Goal: Task Accomplishment & Management: Use online tool/utility

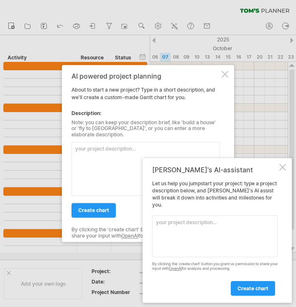
click at [282, 171] on div at bounding box center [282, 167] width 7 height 7
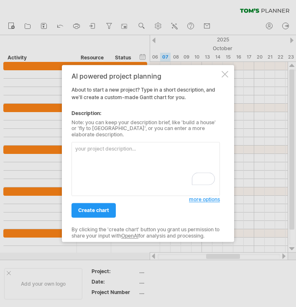
click at [86, 154] on textarea "To enrich screen reader interactions, please activate Accessibility in Grammarl…" at bounding box center [145, 169] width 148 height 54
paste textarea "Smart Garden & Sustainability Project"
click at [110, 157] on textarea "Smart Garden & Sustainability Project" at bounding box center [145, 169] width 148 height 54
paste textarea "Loremip Dolorsit: Ametcon 8968 – Adipi 6444 Elitseddoei: Tem Incid Utlabo & Etd…"
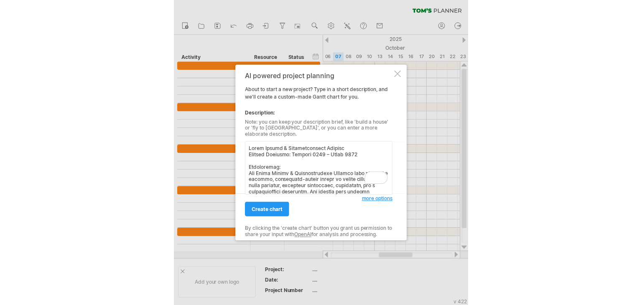
scroll to position [604, 0]
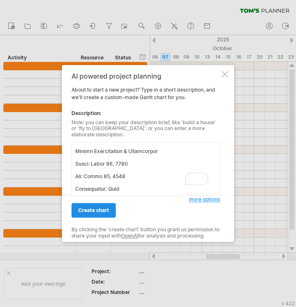
type textarea "Lorem Ipsumd & Sitametconsect Adipisc Elitsed Doeiusmo: Tempori 0792 – Utlab 25…"
click at [100, 207] on span "create chart" at bounding box center [93, 210] width 31 height 6
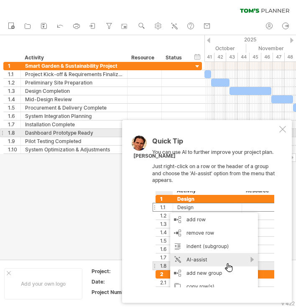
click at [282, 130] on div at bounding box center [282, 129] width 7 height 7
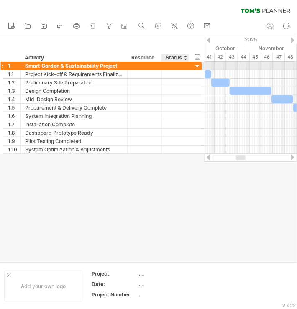
click at [195, 66] on div at bounding box center [198, 67] width 8 height 8
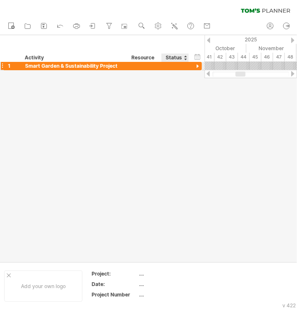
click at [195, 66] on div at bounding box center [198, 67] width 8 height 8
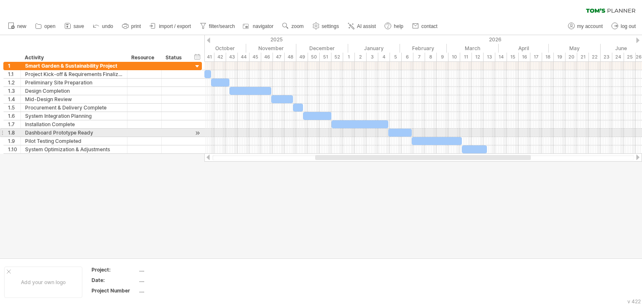
click at [451, 134] on div at bounding box center [423, 133] width 438 height 8
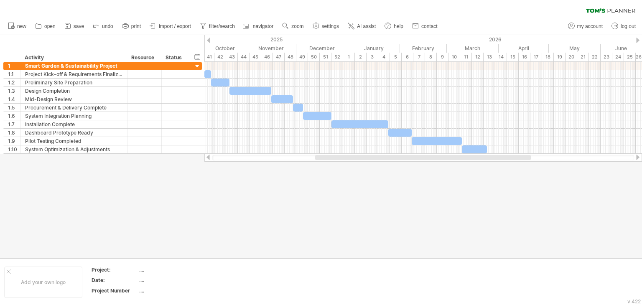
click at [207, 158] on div at bounding box center [208, 157] width 7 height 5
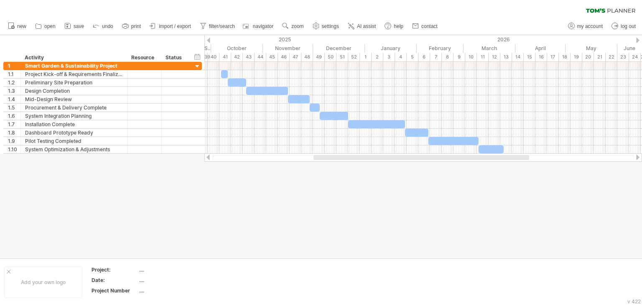
click at [207, 158] on div at bounding box center [208, 157] width 7 height 5
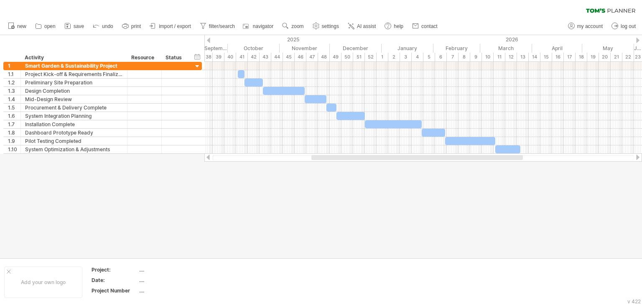
click at [207, 158] on div at bounding box center [208, 157] width 7 height 5
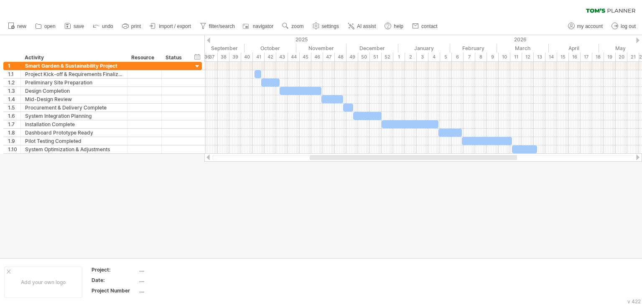
click at [207, 158] on div at bounding box center [208, 157] width 7 height 5
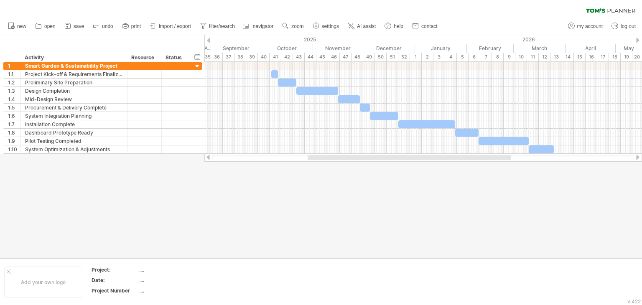
click at [207, 158] on div at bounding box center [208, 157] width 7 height 5
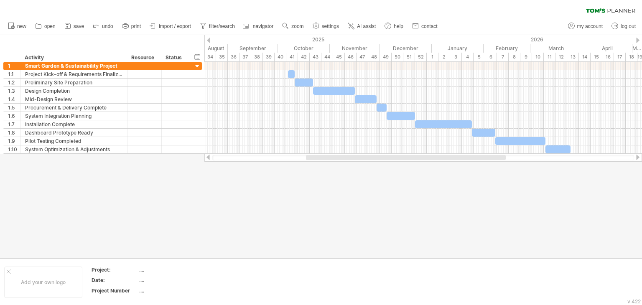
click at [207, 158] on div at bounding box center [208, 157] width 7 height 5
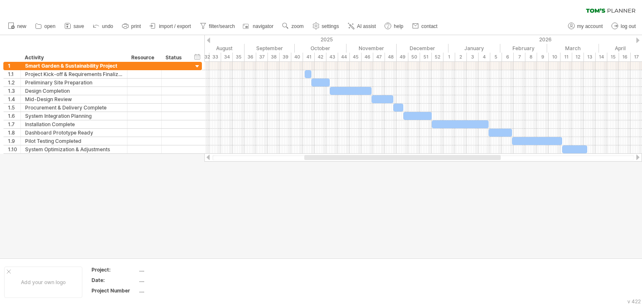
drag, startPoint x: 278, startPoint y: 158, endPoint x: 308, endPoint y: 158, distance: 30.9
click at [308, 158] on div at bounding box center [423, 157] width 422 height 5
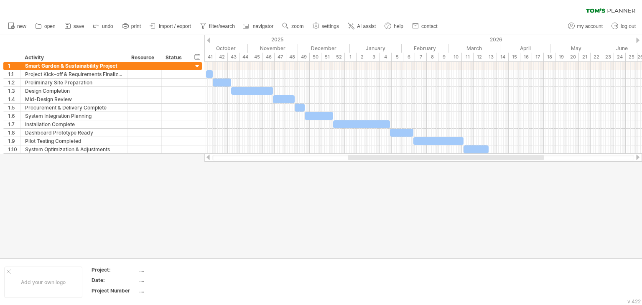
drag, startPoint x: 308, startPoint y: 158, endPoint x: 352, endPoint y: 161, distance: 43.6
click at [352, 161] on div at bounding box center [423, 157] width 438 height 8
click at [269, 56] on div "46" at bounding box center [269, 57] width 12 height 9
click at [82, 24] on span "save" at bounding box center [79, 26] width 10 height 6
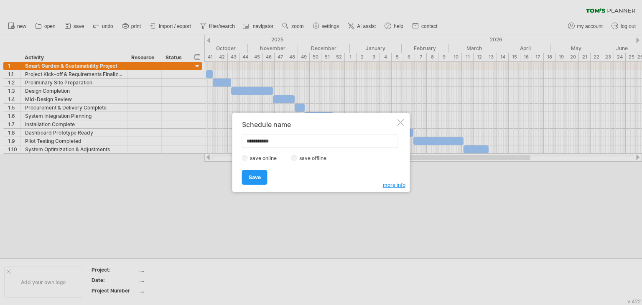
click at [298, 159] on label "save offline" at bounding box center [315, 158] width 36 height 6
click at [263, 180] on link "Save" at bounding box center [254, 177] width 25 height 15
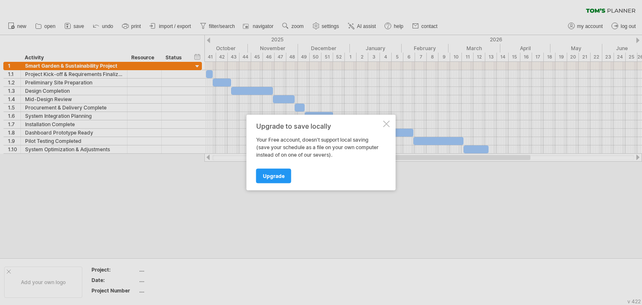
click at [390, 125] on div at bounding box center [386, 124] width 7 height 7
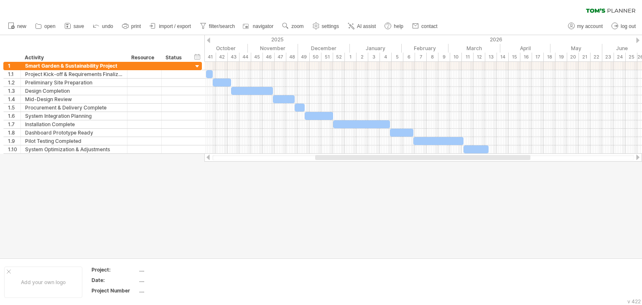
click at [309, 222] on div at bounding box center [321, 146] width 642 height 223
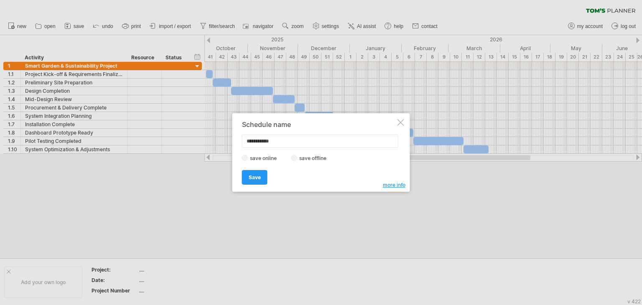
click at [401, 121] on div at bounding box center [400, 122] width 7 height 7
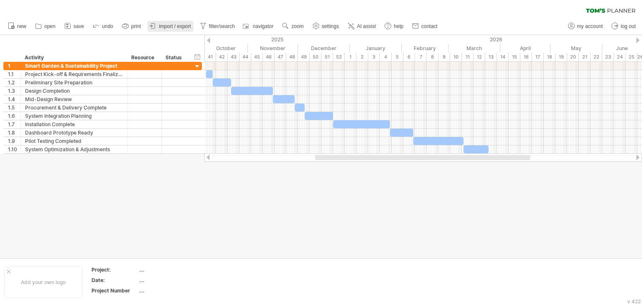
click at [168, 22] on link "import / export" at bounding box center [171, 26] width 46 height 11
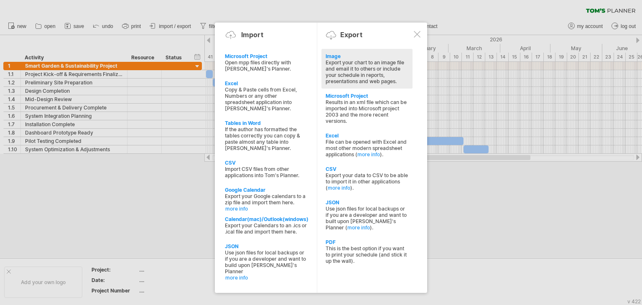
click at [376, 61] on div "Export your chart to an image file and email it to others or include your sched…" at bounding box center [367, 71] width 83 height 25
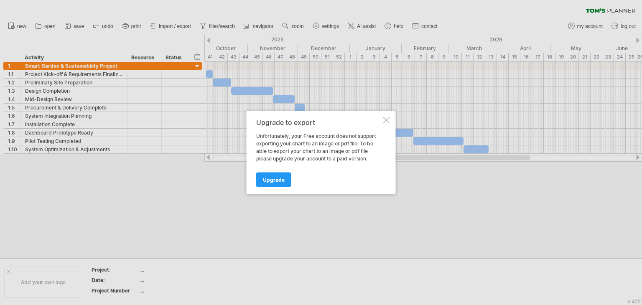
click at [385, 124] on div "Upgrade to export Unfortunately, your Free account does not support exporting y…" at bounding box center [321, 152] width 149 height 83
click at [390, 120] on div at bounding box center [386, 120] width 7 height 7
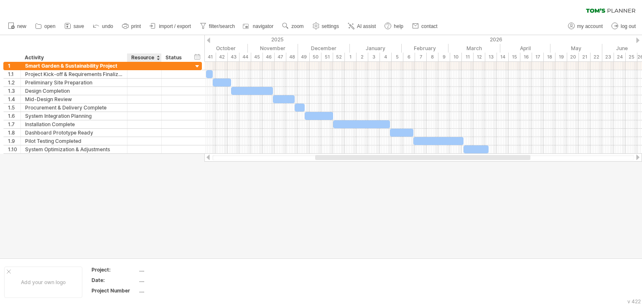
click at [145, 57] on div "Resource" at bounding box center [143, 57] width 25 height 8
type input "*******"
click at [157, 57] on div at bounding box center [157, 57] width 3 height 8
click at [193, 227] on div at bounding box center [321, 146] width 642 height 223
click at [209, 41] on div at bounding box center [208, 40] width 3 height 5
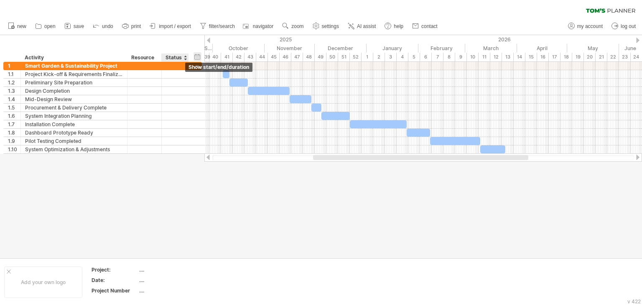
click at [194, 55] on div "hide start/end/duration show start/end/duration" at bounding box center [198, 56] width 8 height 9
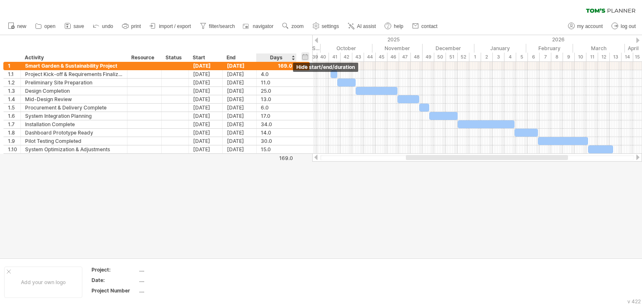
click at [306, 54] on div "hide start/end/duration show start/end/duration" at bounding box center [305, 56] width 8 height 9
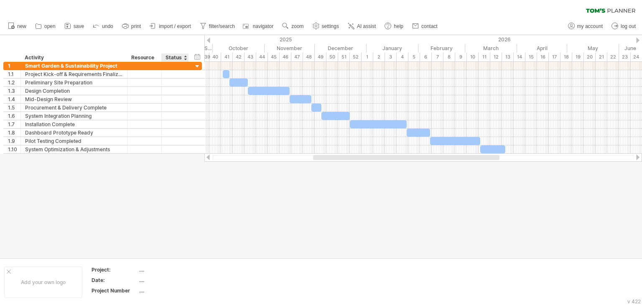
drag, startPoint x: 136, startPoint y: 47, endPoint x: 177, endPoint y: 54, distance: 41.5
click at [177, 54] on div "hide start/end/duration show start/end/duration ******** Activity ******** Reso…" at bounding box center [102, 48] width 204 height 27
